Goal: Information Seeking & Learning: Understand process/instructions

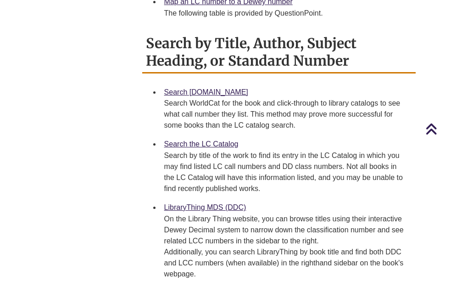
scroll to position [597, 0]
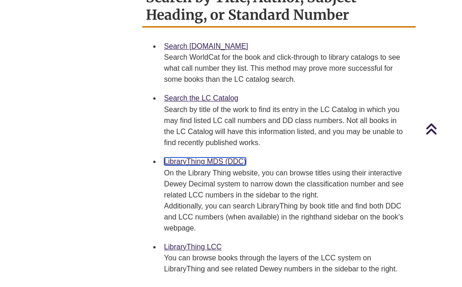
click at [192, 157] on link "LibraryThing MDS (DDC)" at bounding box center [205, 161] width 82 height 8
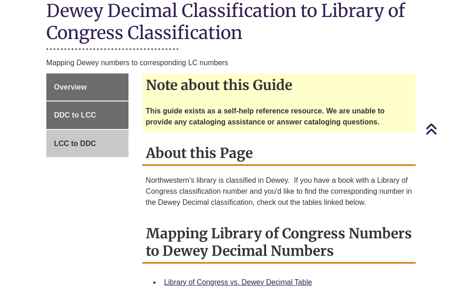
scroll to position [0, 0]
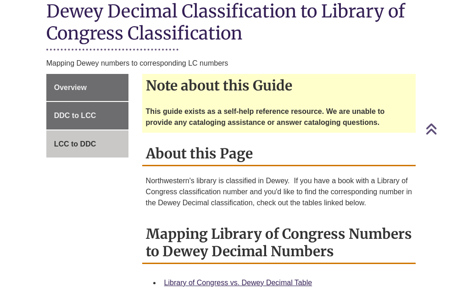
scroll to position [230, 0]
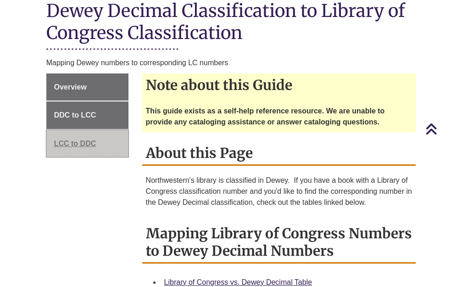
click at [64, 140] on span "LCC to DDC" at bounding box center [75, 144] width 42 height 8
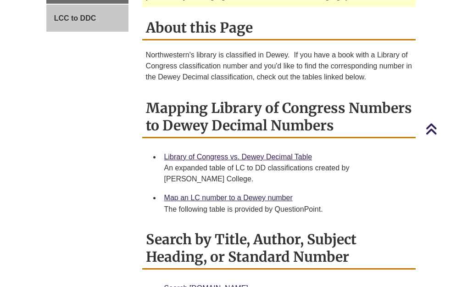
scroll to position [367, 0]
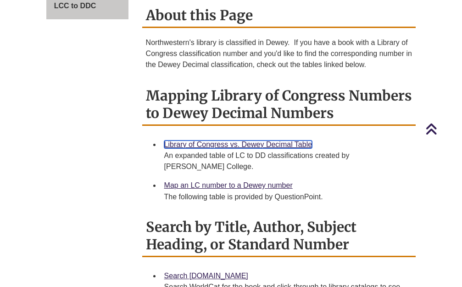
click at [197, 141] on link "Library of Congress vs. Dewey Decimal Table" at bounding box center [238, 145] width 148 height 8
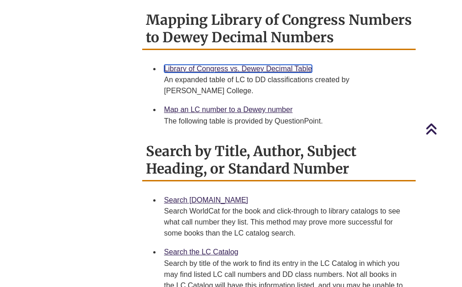
scroll to position [459, 0]
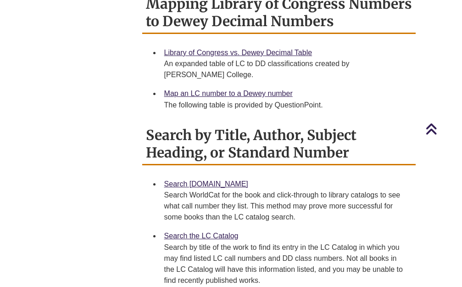
click at [253, 88] on div "Map an LC number to a Dewey number The following table is provided by QuestionP…" at bounding box center [286, 99] width 245 height 23
click at [216, 90] on link "Map an LC number to a Dewey number" at bounding box center [228, 94] width 129 height 8
